Goal: Task Accomplishment & Management: Use online tool/utility

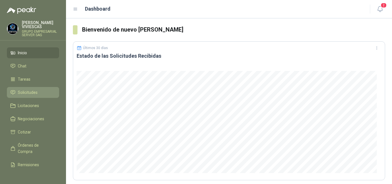
click at [32, 91] on span "Solicitudes" at bounding box center [28, 92] width 20 height 6
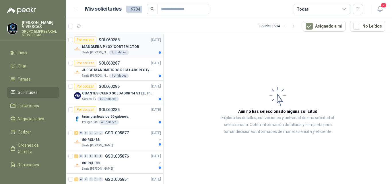
click at [114, 46] on p "MANGUERA P / OXICORTE VICTOR" at bounding box center [110, 46] width 57 height 5
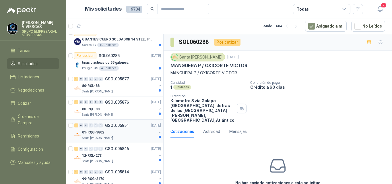
scroll to position [57, 0]
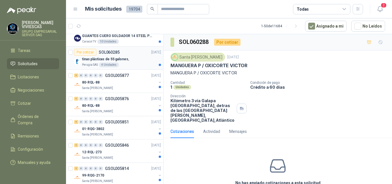
click at [118, 58] on p "tinas plásticas de 55 galones," at bounding box center [105, 59] width 47 height 5
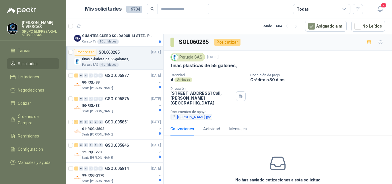
click at [185, 114] on button "tina.jpg" at bounding box center [191, 117] width 42 height 6
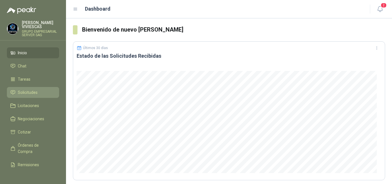
click at [26, 90] on span "Solicitudes" at bounding box center [28, 92] width 20 height 6
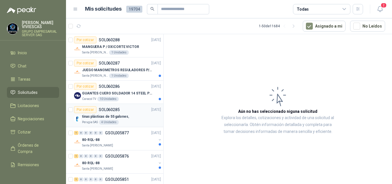
click at [112, 115] on p "tinas plásticas de 55 galones," at bounding box center [105, 116] width 47 height 5
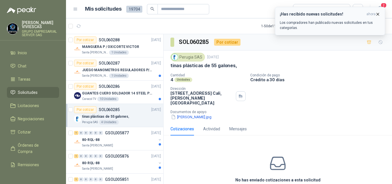
click at [378, 13] on icon "button" at bounding box center [377, 14] width 5 height 5
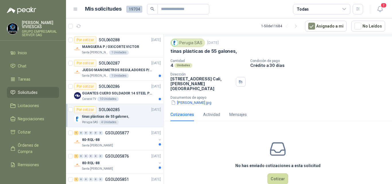
scroll to position [22, 0]
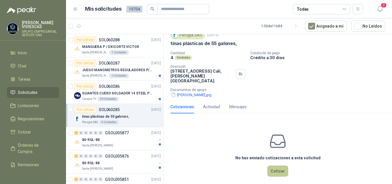
click at [283, 166] on button "Cotizar" at bounding box center [277, 171] width 21 height 11
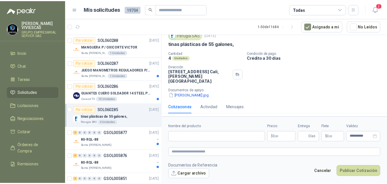
scroll to position [19, 0]
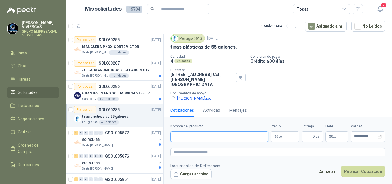
click at [174, 135] on input "Nombre del producto" at bounding box center [219, 136] width 98 height 10
type input "**********"
click at [283, 136] on body "RODRIGO VIVIESCAS GRUPO EMPRESARIAL SERVER SAS Inicio Chat Tareas Solicitudes L…" at bounding box center [196, 92] width 392 height 184
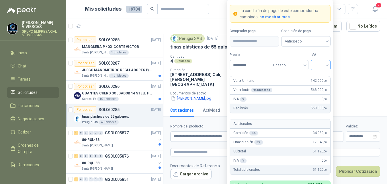
type input "*********"
click at [323, 66] on input "search" at bounding box center [321, 64] width 13 height 9
click at [287, 97] on div "IVA % 0 ,00" at bounding box center [280, 99] width 100 height 9
click at [293, 42] on span "Anticipado" at bounding box center [306, 41] width 42 height 9
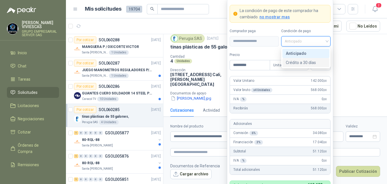
click at [294, 62] on div "Crédito a 30 días" at bounding box center [306, 62] width 40 height 6
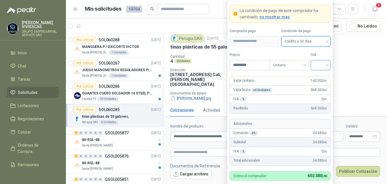
click at [323, 66] on input "search" at bounding box center [321, 64] width 13 height 9
click at [317, 75] on div "19%" at bounding box center [321, 77] width 11 height 6
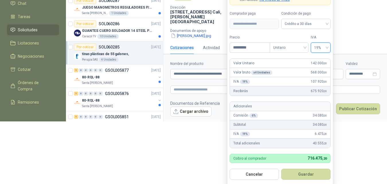
scroll to position [64, 0]
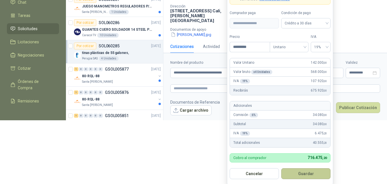
click at [302, 174] on button "Guardar" at bounding box center [306, 173] width 49 height 11
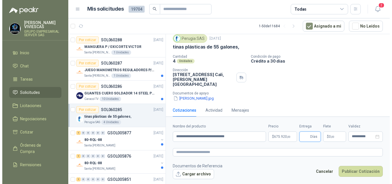
scroll to position [0, 0]
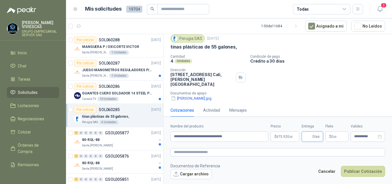
click at [306, 136] on input "Entrega" at bounding box center [308, 137] width 6 height 10
type input "*"
click at [333, 136] on span ",00" at bounding box center [334, 136] width 3 height 3
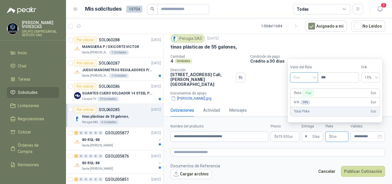
click at [298, 78] on span "Flex" at bounding box center [304, 77] width 21 height 9
click at [300, 98] on div "Incluido" at bounding box center [305, 99] width 20 height 6
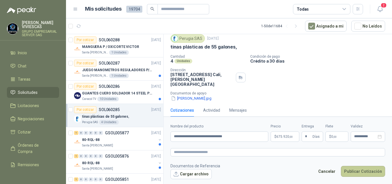
click at [358, 169] on button "Publicar Cotización" at bounding box center [363, 171] width 44 height 11
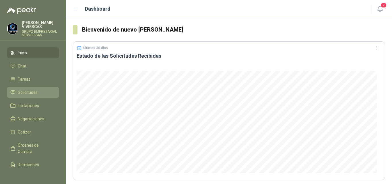
click at [32, 92] on span "Solicitudes" at bounding box center [28, 92] width 20 height 6
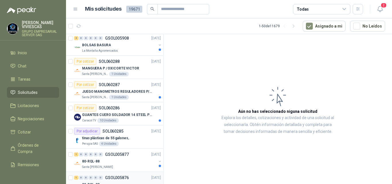
scroll to position [57, 0]
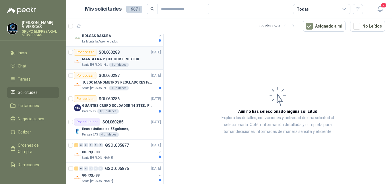
click at [114, 57] on p "MANGUERA P / OXICORTE VICTOR" at bounding box center [110, 59] width 57 height 5
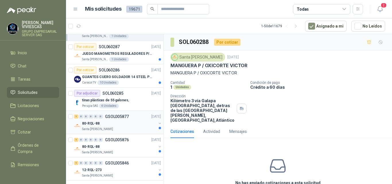
scroll to position [115, 0]
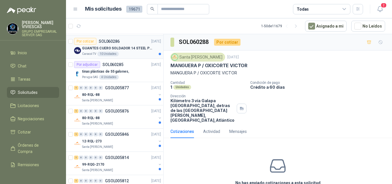
click at [127, 47] on p "GUANTES CUERO SOLDADOR 14 STEEL PRO SAFE(ADJUNTO FICHA TECNIC)" at bounding box center [117, 48] width 71 height 5
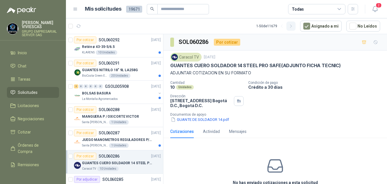
click at [291, 25] on icon "button" at bounding box center [290, 26] width 1 height 3
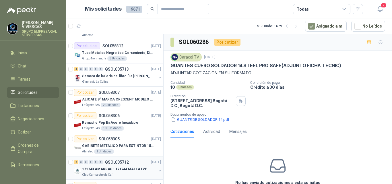
scroll to position [918, 0]
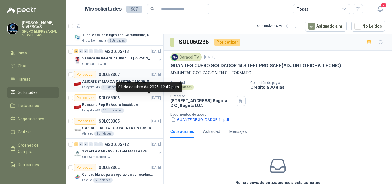
click at [115, 81] on p "ALICATE 8" MARCA CRESCENT MODELO 38008tv" at bounding box center [117, 81] width 71 height 5
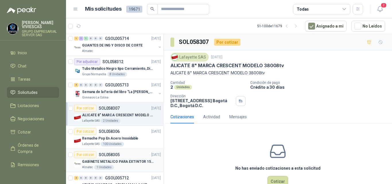
scroll to position [861, 0]
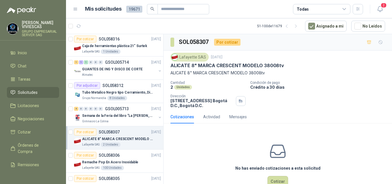
click at [104, 134] on div "Por cotizar SOL058307" at bounding box center [97, 132] width 46 height 7
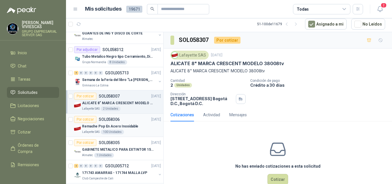
scroll to position [890, 0]
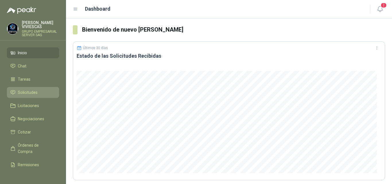
click at [34, 90] on span "Solicitudes" at bounding box center [28, 92] width 20 height 6
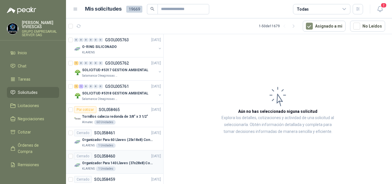
scroll to position [1018, 0]
